Goal: Task Accomplishment & Management: Use online tool/utility

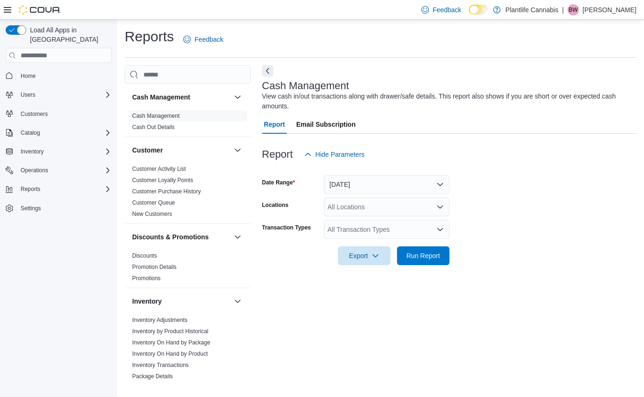
click at [443, 206] on icon "Open list of options" at bounding box center [440, 207] width 8 height 8
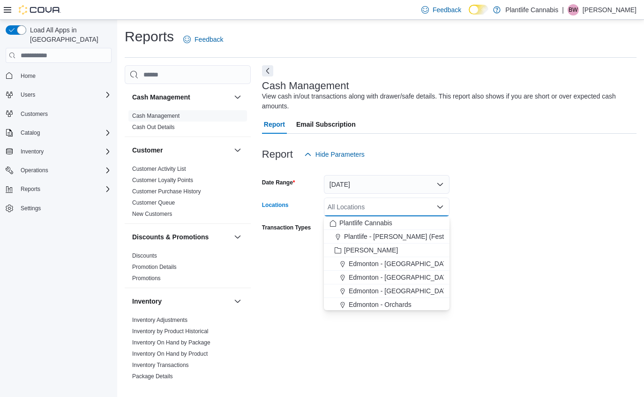
click at [351, 211] on div "All Locations Combo box. Selected. Combo box input. All Locations. Type some te…" at bounding box center [387, 206] width 126 height 19
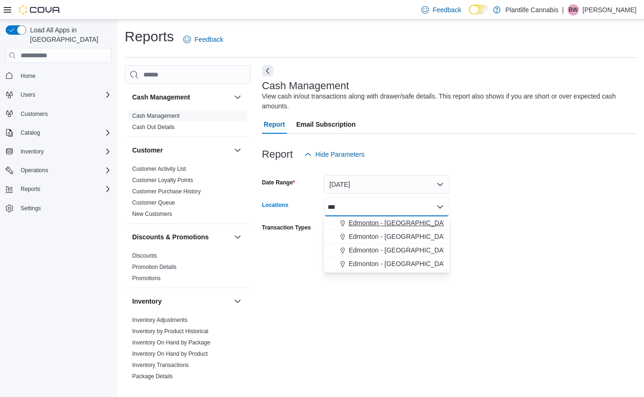
type input "***"
click at [425, 225] on span "Edmonton - [GEOGRAPHIC_DATA]" at bounding box center [401, 222] width 104 height 9
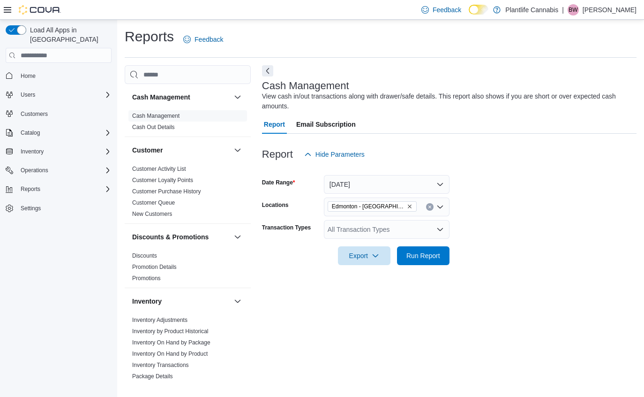
click at [488, 208] on form "Date Range [DATE] Locations [GEOGRAPHIC_DATA] - [GEOGRAPHIC_DATA] Crossing Tran…" at bounding box center [449, 214] width 375 height 101
click at [439, 232] on icon "Open list of options" at bounding box center [440, 229] width 8 height 8
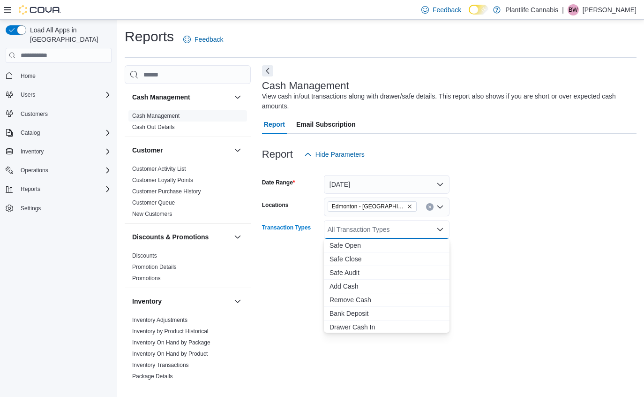
click at [490, 263] on form "Date Range [DATE] Locations [GEOGRAPHIC_DATA] - [GEOGRAPHIC_DATA] Crossing Tran…" at bounding box center [449, 214] width 375 height 101
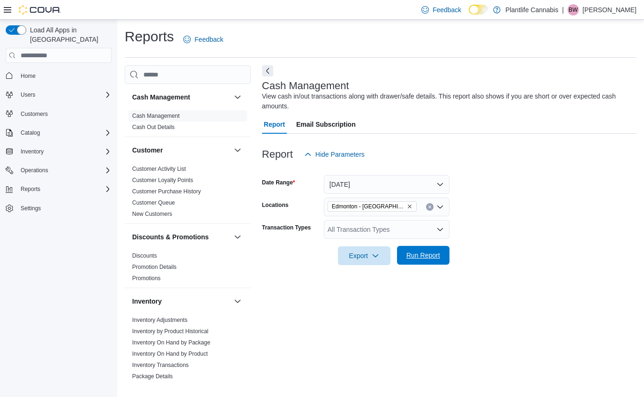
click at [432, 256] on span "Run Report" at bounding box center [423, 254] width 34 height 9
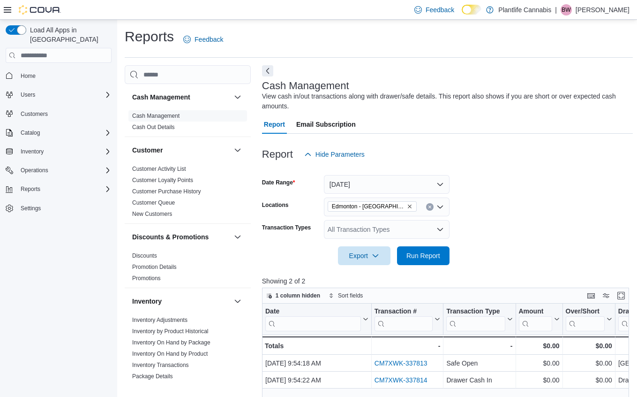
click at [443, 231] on icon "Open list of options" at bounding box center [440, 229] width 8 height 8
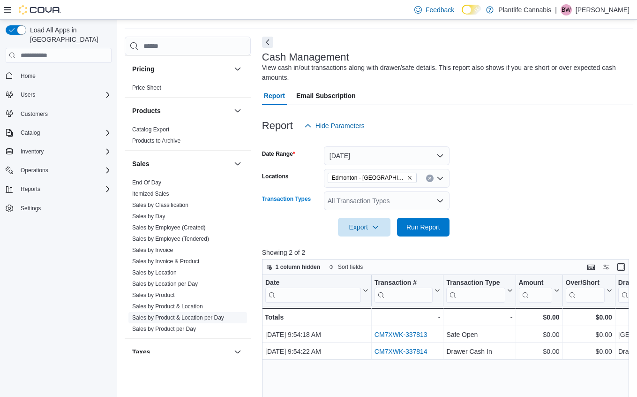
scroll to position [492, 0]
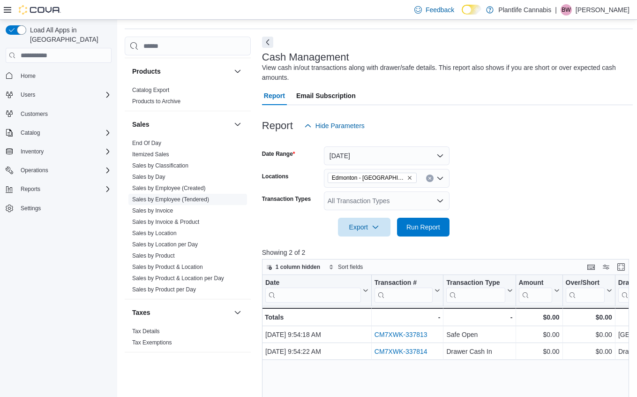
click at [157, 200] on link "Sales by Employee (Tendered)" at bounding box center [170, 199] width 77 height 7
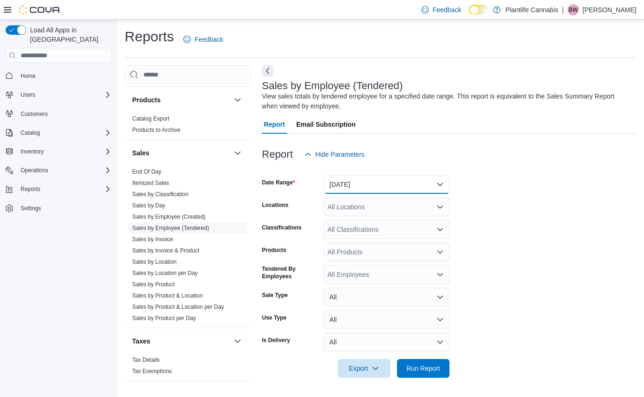
click at [444, 180] on button "[DATE]" at bounding box center [387, 184] width 126 height 19
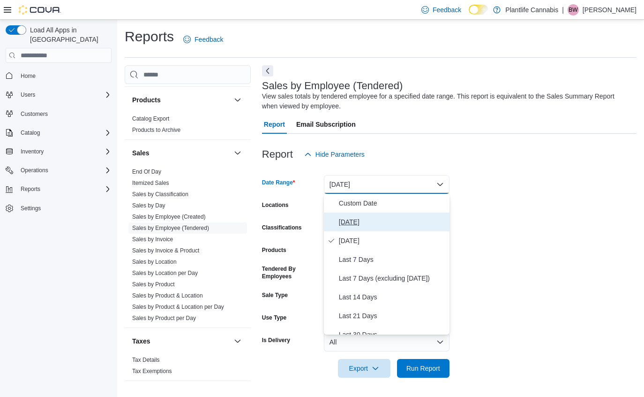
click at [357, 224] on span "[DATE]" at bounding box center [392, 221] width 107 height 11
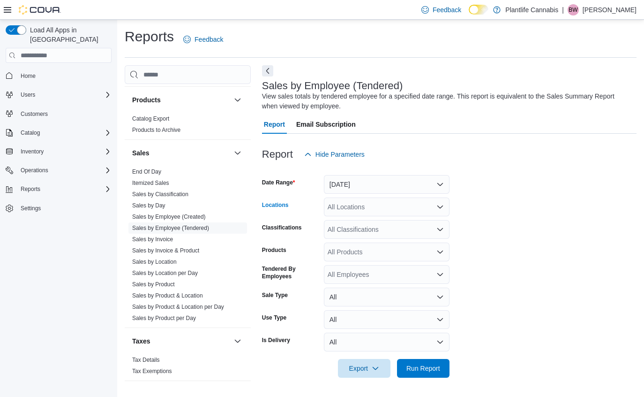
click at [440, 207] on icon "Open list of options" at bounding box center [440, 206] width 6 height 3
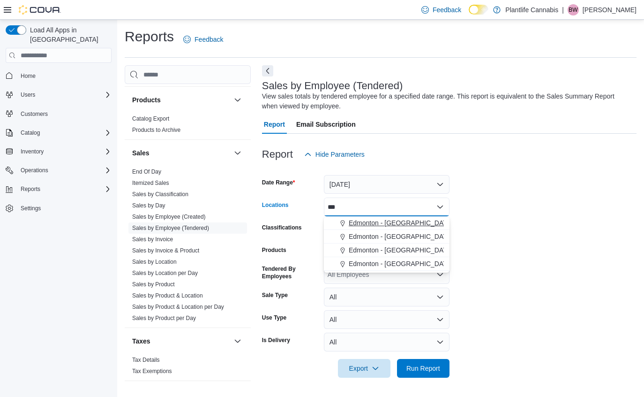
type input "***"
click at [418, 224] on span "Edmonton - [GEOGRAPHIC_DATA]" at bounding box center [401, 222] width 104 height 9
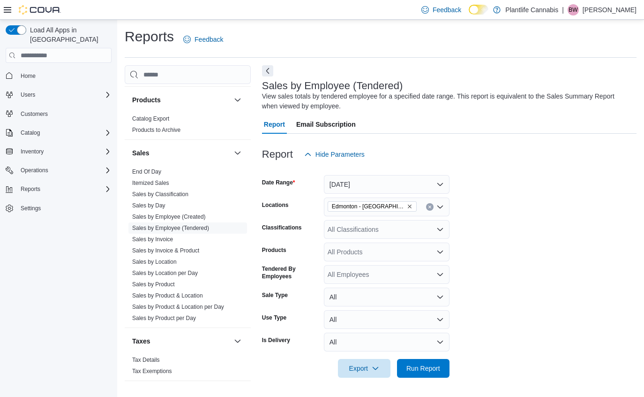
click at [490, 232] on form "Date Range [DATE] Locations [GEOGRAPHIC_DATA] - [GEOGRAPHIC_DATA] Crossing Clas…" at bounding box center [449, 271] width 375 height 214
click at [442, 229] on icon "Open list of options" at bounding box center [440, 229] width 6 height 3
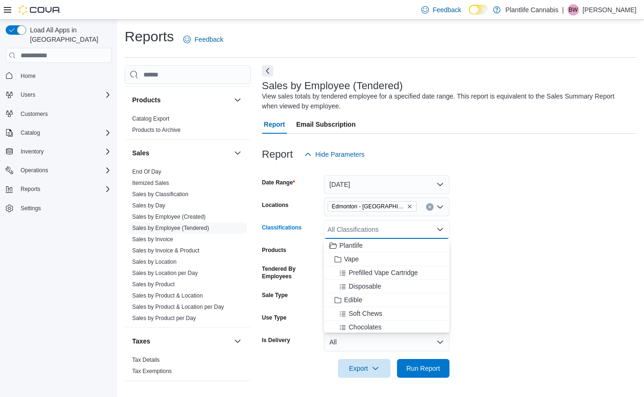
click at [501, 269] on form "Date Range [DATE] Locations [GEOGRAPHIC_DATA] - [GEOGRAPHIC_DATA] Crossing Clas…" at bounding box center [449, 271] width 375 height 214
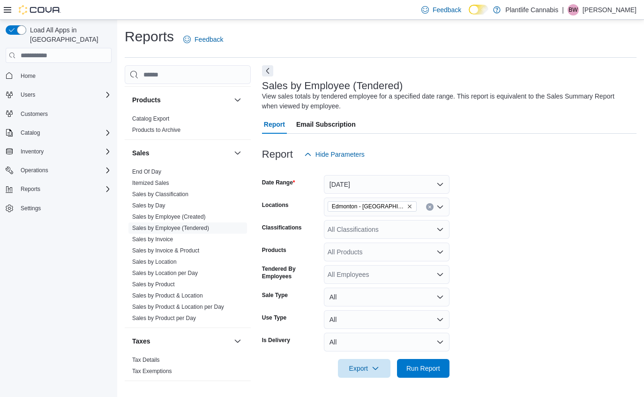
click at [440, 274] on icon "Open list of options" at bounding box center [440, 275] width 8 height 8
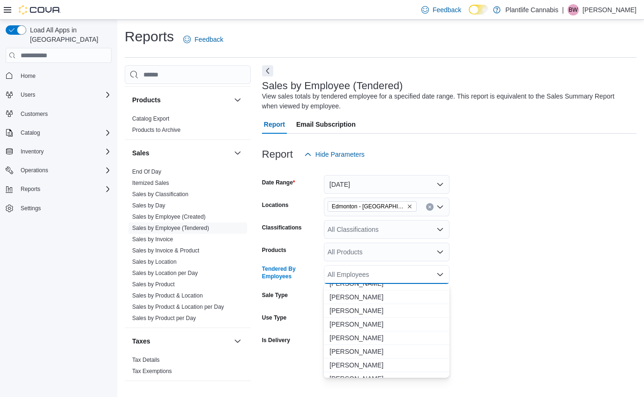
scroll to position [1164, 0]
click at [353, 339] on span "[PERSON_NAME]" at bounding box center [387, 336] width 114 height 9
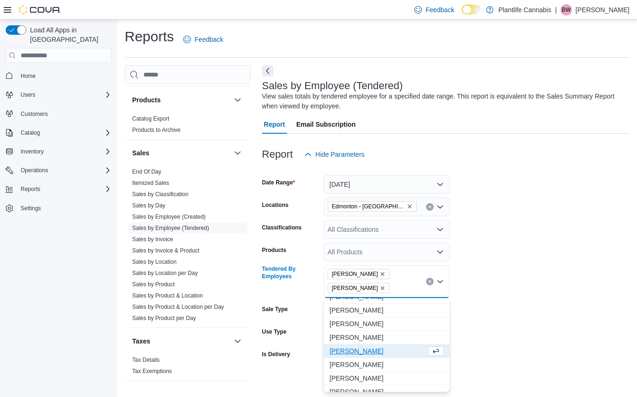
click at [381, 289] on icon "Remove Blake Badzgon from selection in this group" at bounding box center [383, 288] width 4 height 4
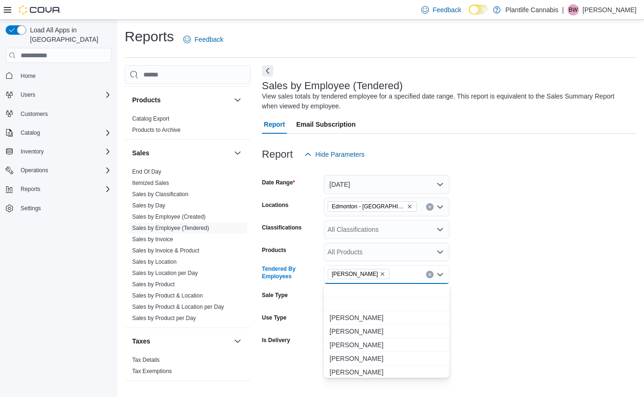
click at [477, 280] on form "Date Range [DATE] Locations [GEOGRAPHIC_DATA] - [GEOGRAPHIC_DATA] Crossing Clas…" at bounding box center [449, 271] width 375 height 214
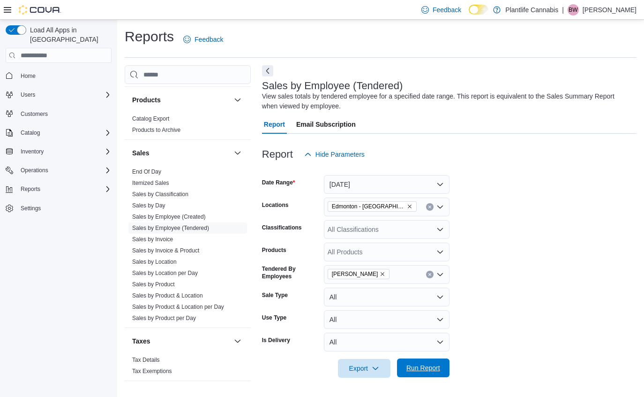
click at [432, 368] on span "Run Report" at bounding box center [423, 367] width 34 height 9
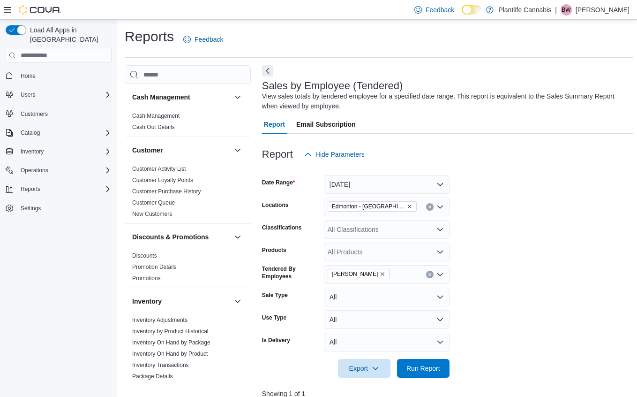
click at [441, 253] on icon "Open list of options" at bounding box center [440, 252] width 8 height 8
click at [439, 249] on icon "Close list of options" at bounding box center [440, 252] width 8 height 8
click at [442, 231] on icon "Open list of options" at bounding box center [440, 229] width 8 height 8
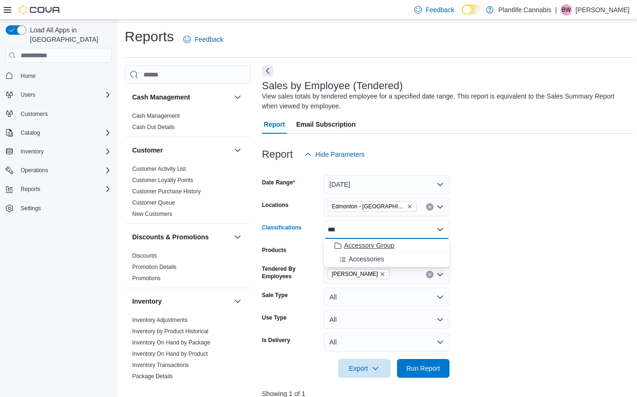
type input "***"
click at [368, 248] on span "Accessory Group" at bounding box center [369, 245] width 50 height 9
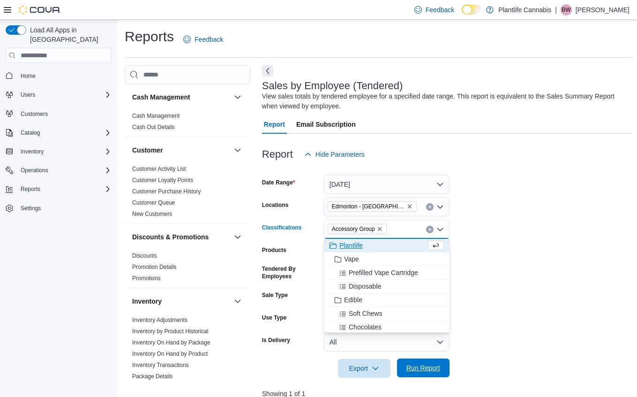
click at [418, 367] on span "Run Report" at bounding box center [423, 367] width 34 height 9
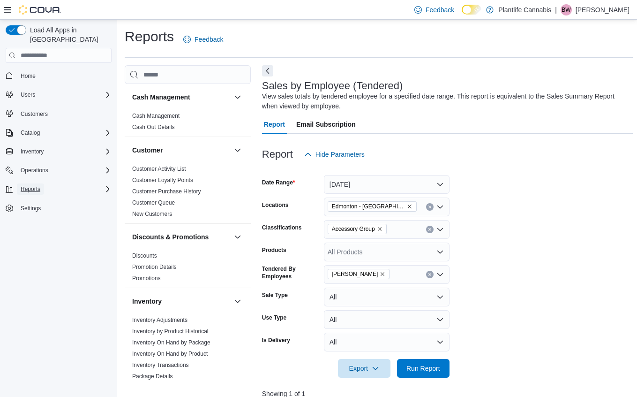
click at [39, 185] on span "Reports" at bounding box center [31, 189] width 20 height 8
click at [29, 211] on span "Reports" at bounding box center [27, 215] width 20 height 8
click at [430, 230] on icon "Clear input" at bounding box center [429, 229] width 2 height 2
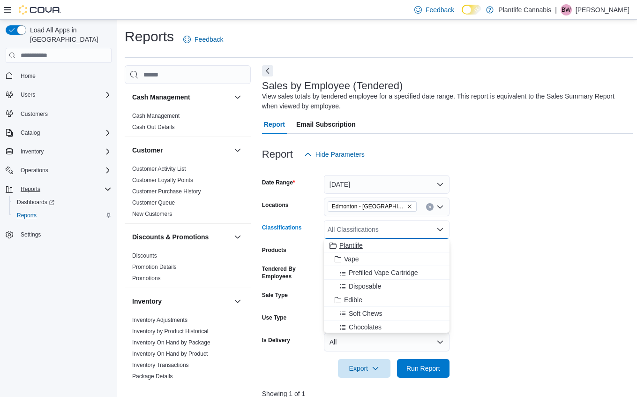
click at [353, 246] on span "Plantlife" at bounding box center [350, 245] width 23 height 9
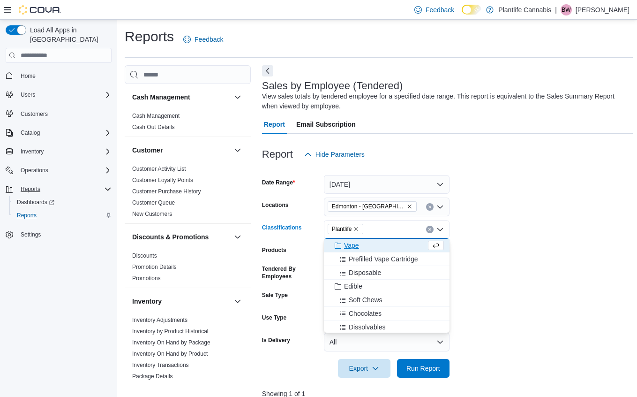
click at [430, 229] on icon "Clear input" at bounding box center [429, 229] width 2 height 2
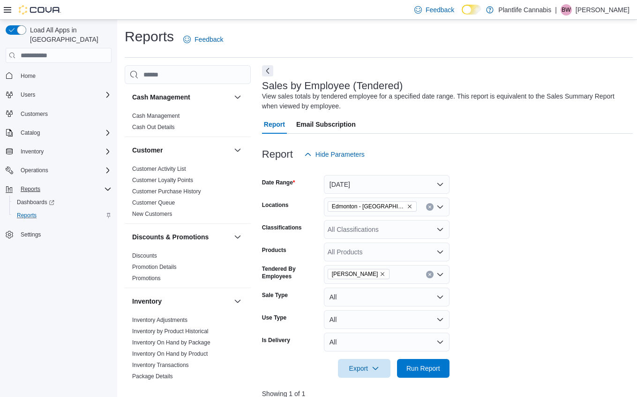
click at [507, 272] on form "Date Range [DATE] Locations [GEOGRAPHIC_DATA] - [GEOGRAPHIC_DATA] Crossing Clas…" at bounding box center [447, 271] width 371 height 214
